Goal: Task Accomplishment & Management: Manage account settings

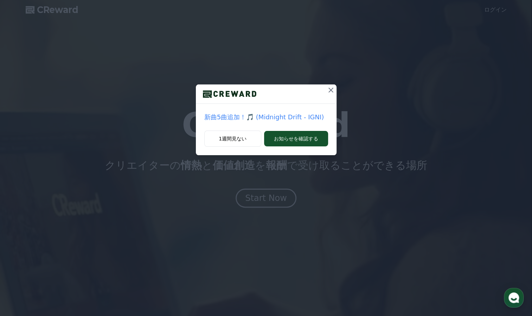
click at [331, 89] on icon at bounding box center [331, 90] width 8 height 8
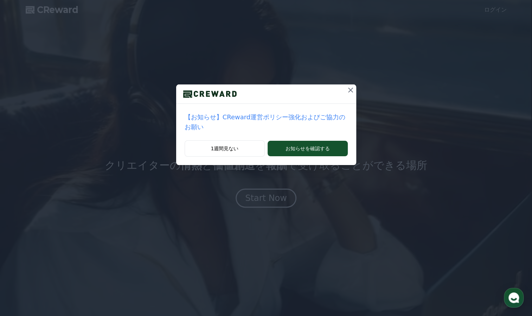
click at [346, 88] on icon at bounding box center [350, 90] width 8 height 8
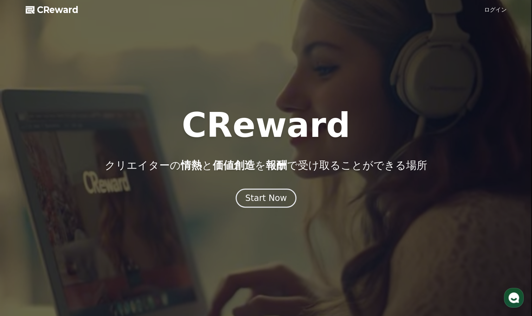
click at [497, 7] on link "ログイン" at bounding box center [495, 10] width 23 height 8
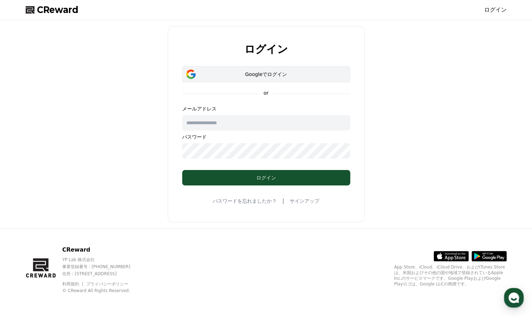
click at [264, 74] on div "Googleでログイン" at bounding box center [266, 74] width 148 height 7
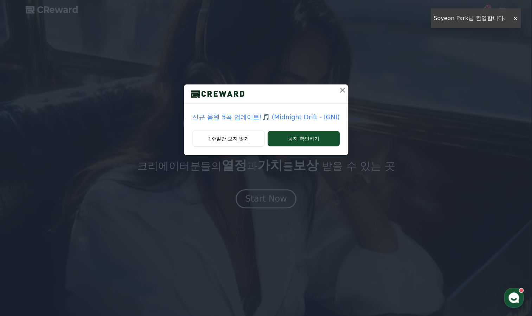
click at [340, 89] on icon at bounding box center [342, 90] width 5 height 5
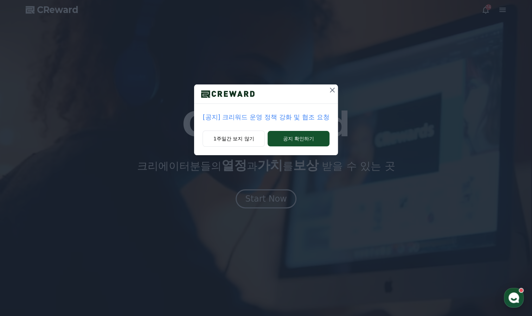
click at [330, 88] on icon at bounding box center [332, 90] width 8 height 8
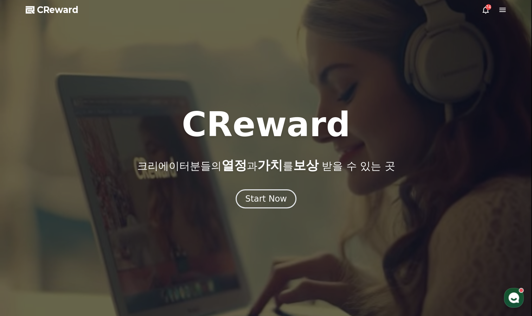
click at [504, 10] on icon at bounding box center [502, 10] width 6 height 4
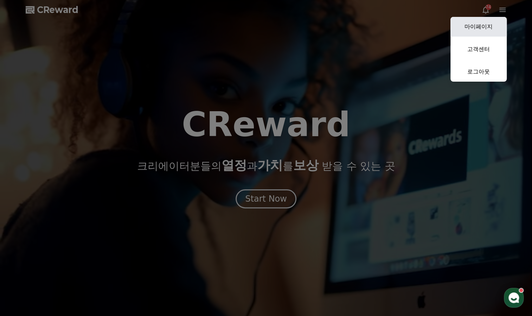
click at [483, 25] on link "마이페이지" at bounding box center [479, 27] width 56 height 20
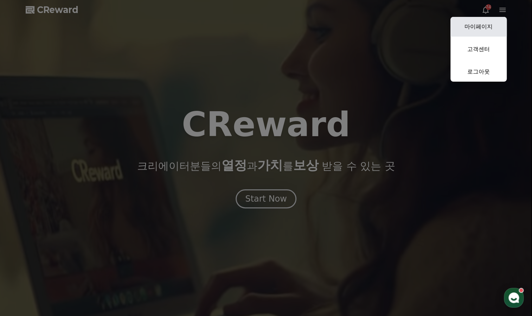
select select "**********"
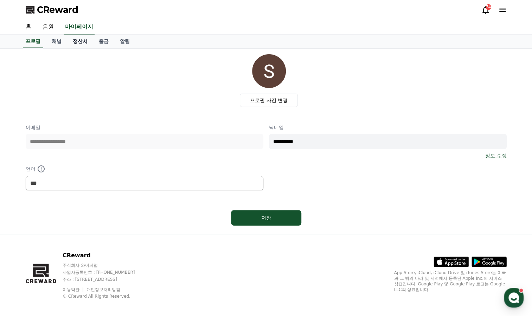
click at [79, 40] on link "정산서" at bounding box center [80, 41] width 26 height 13
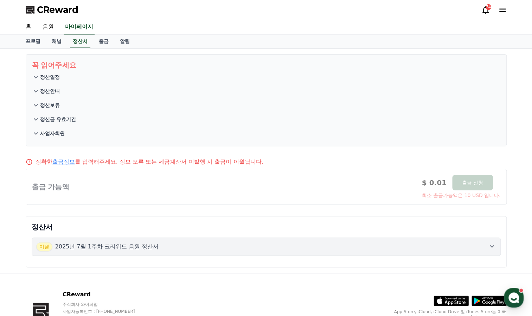
click at [46, 90] on p "정산안내" at bounding box center [50, 91] width 20 height 7
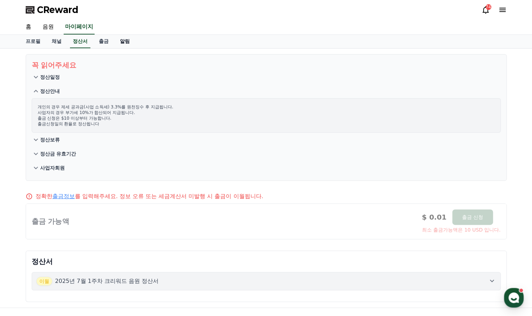
click at [119, 43] on link "알림" at bounding box center [124, 41] width 21 height 13
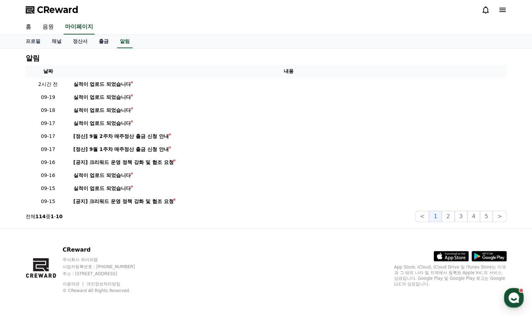
click at [98, 41] on link "출금" at bounding box center [103, 41] width 21 height 13
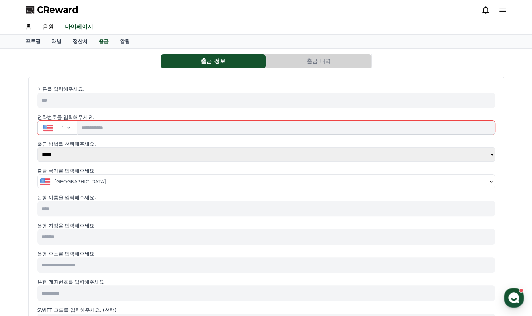
click at [66, 127] on icon "button" at bounding box center [69, 128] width 6 height 6
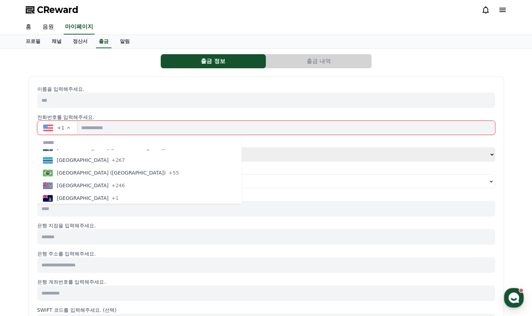
scroll to position [352, 0]
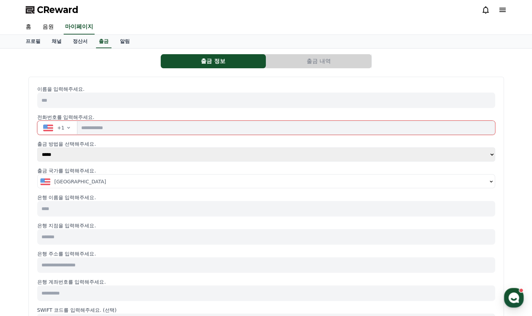
click at [319, 61] on button "출금 내역" at bounding box center [318, 61] width 105 height 14
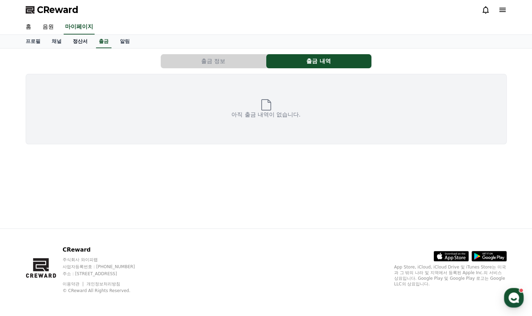
click at [78, 42] on link "정산서" at bounding box center [80, 41] width 26 height 13
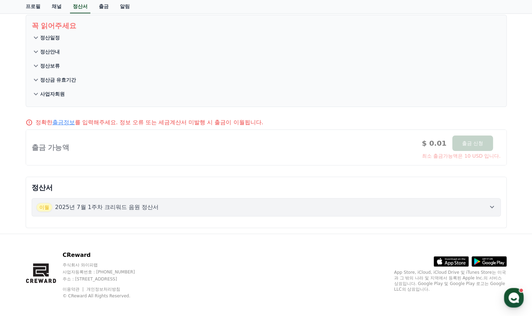
scroll to position [43, 0]
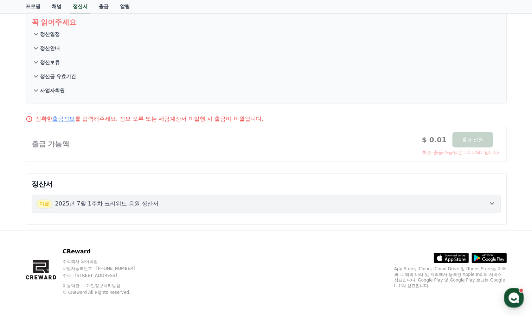
click at [492, 201] on icon at bounding box center [492, 203] width 8 height 8
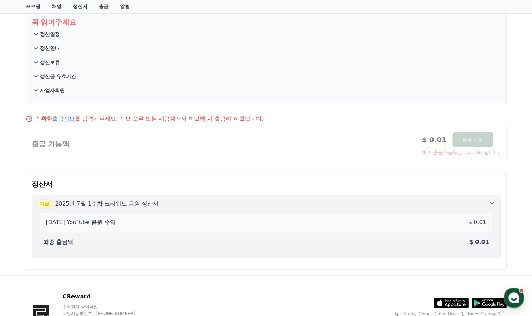
click at [97, 223] on p "2025-07-1 YouTube 음원 수익" at bounding box center [81, 222] width 70 height 8
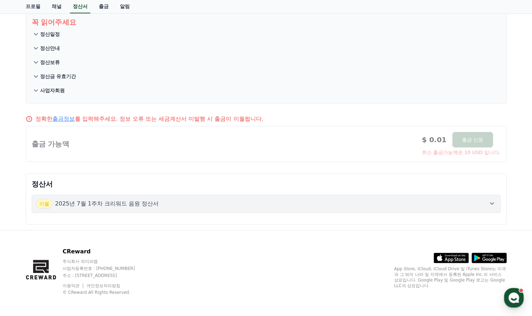
click at [492, 200] on icon at bounding box center [492, 203] width 8 height 8
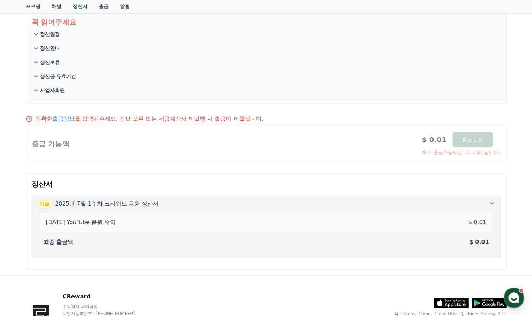
click at [59, 240] on p "최종 출금액" at bounding box center [58, 242] width 30 height 8
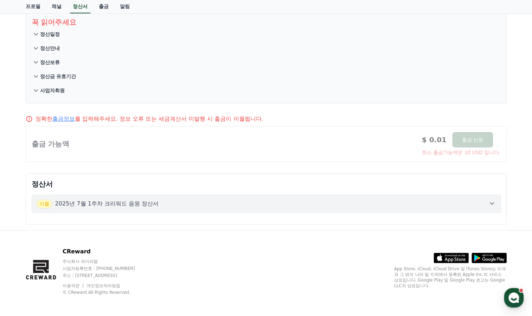
click at [373, 154] on div at bounding box center [266, 143] width 480 height 35
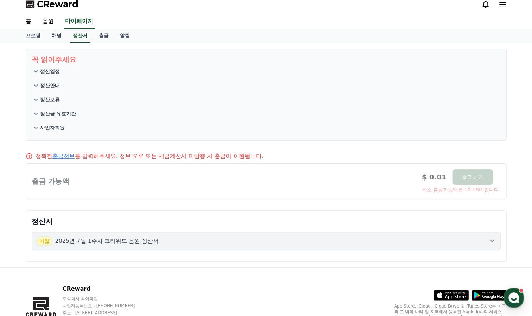
scroll to position [0, 0]
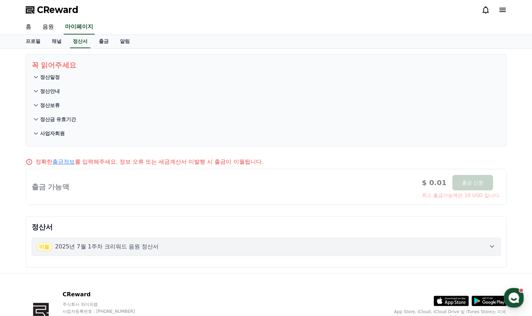
click at [28, 27] on link "홈" at bounding box center [28, 27] width 17 height 15
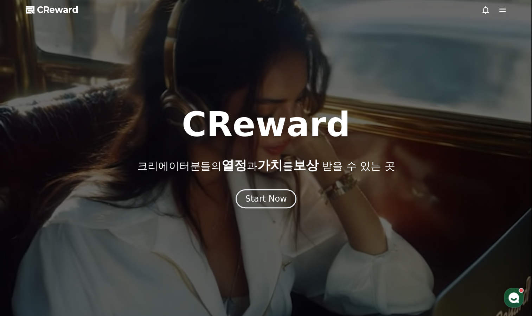
click at [502, 9] on icon at bounding box center [502, 10] width 8 height 8
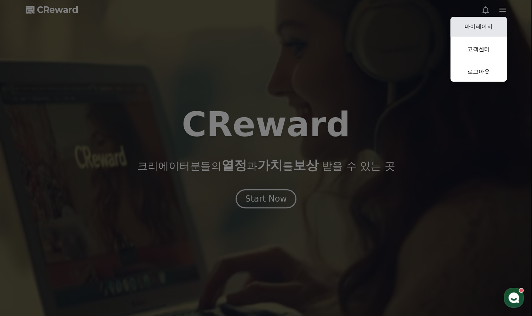
click at [479, 26] on link "마이페이지" at bounding box center [479, 27] width 56 height 20
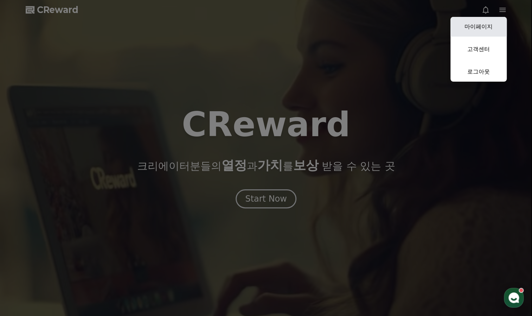
select select "**********"
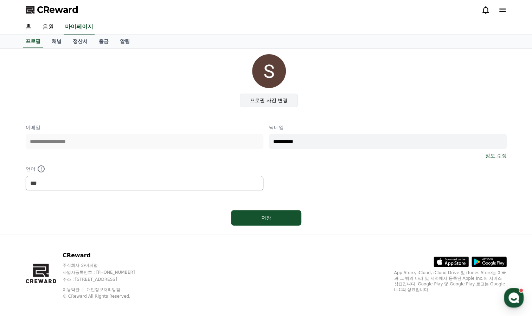
click at [272, 99] on label "프로필 사진 변경" at bounding box center [269, 100] width 58 height 13
click at [0, 0] on input "프로필 사진 변경" at bounding box center [0, 0] width 0 height 0
click at [263, 74] on img at bounding box center [269, 71] width 34 height 34
click at [494, 155] on link "정보 수정" at bounding box center [495, 155] width 21 height 7
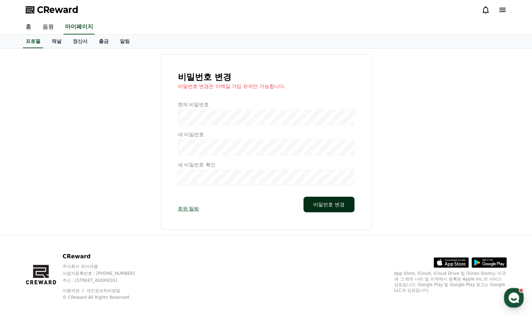
click at [332, 204] on button "비밀번호 변경" at bounding box center [329, 204] width 51 height 15
